Goal: Task Accomplishment & Management: Complete application form

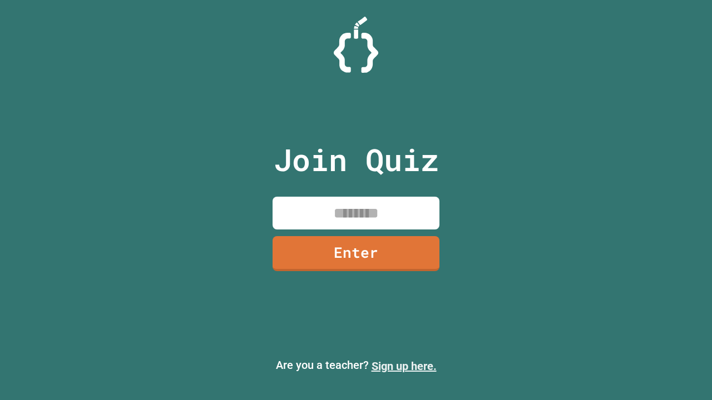
click at [404, 366] on link "Sign up here." at bounding box center [403, 366] width 65 height 13
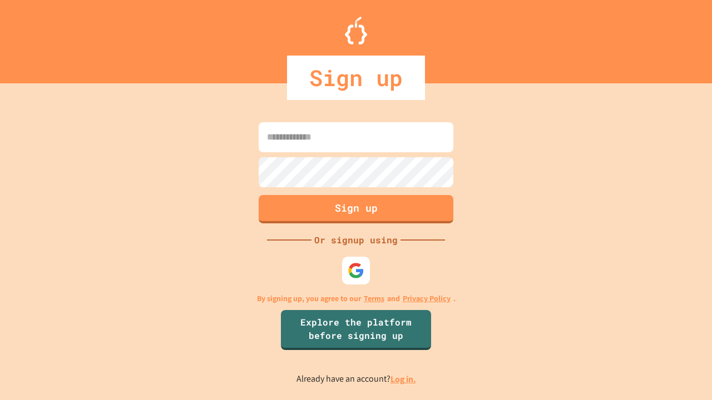
click at [404, 379] on link "Log in." at bounding box center [403, 380] width 26 height 12
